Goal: Check status: Check status

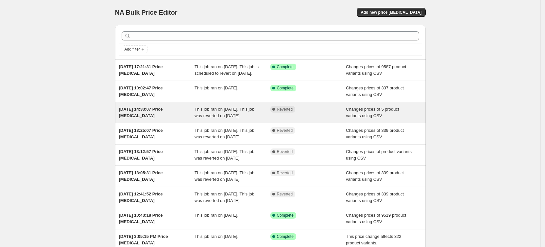
click at [156, 115] on span "[DATE] 14:33:07 Price [MEDICAL_DATA]" at bounding box center [141, 112] width 44 height 11
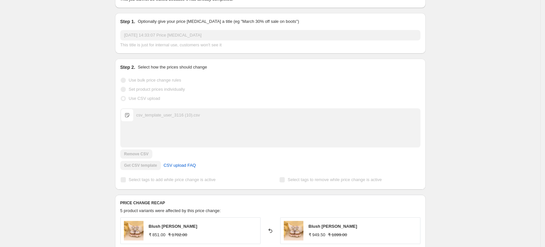
scroll to position [82, 0]
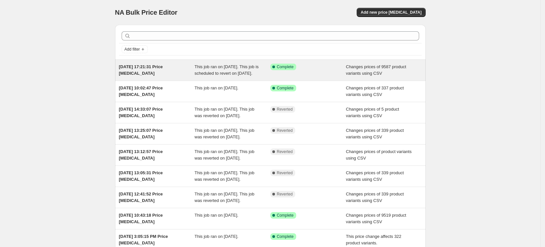
click at [163, 67] on span "13 Sept 2025, 17:21:31 Price change job" at bounding box center [141, 69] width 44 height 11
